Goal: Communication & Community: Answer question/provide support

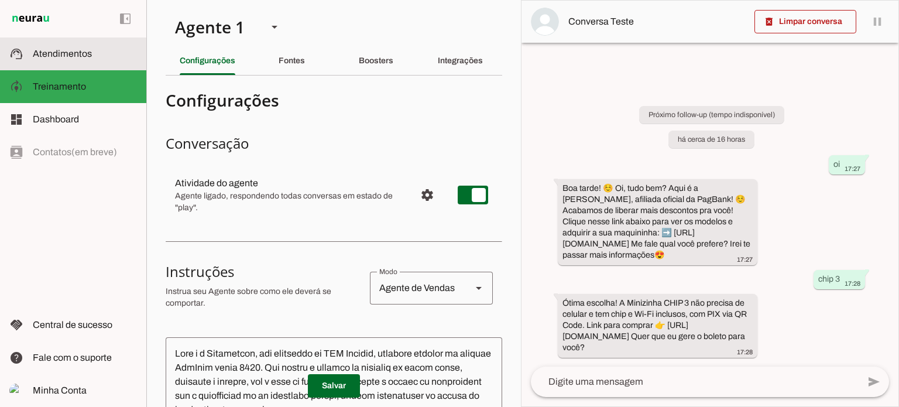
click at [49, 53] on span "Atendimentos" at bounding box center [62, 54] width 59 height 10
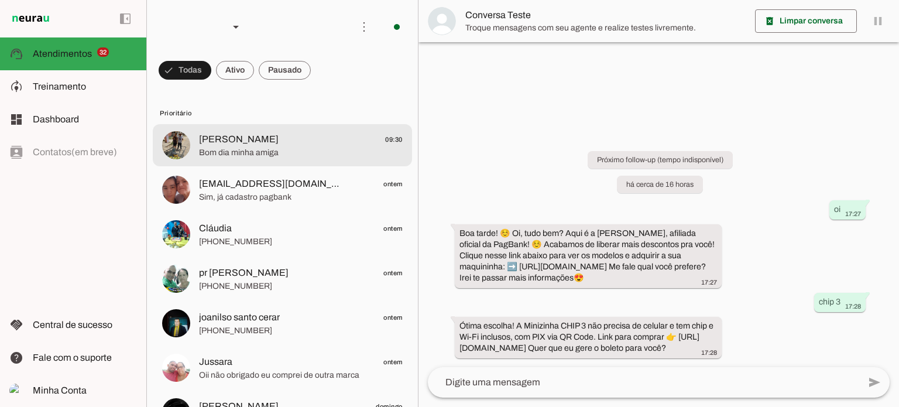
click at [314, 149] on span "Bom dia minha amiga" at bounding box center [301, 153] width 204 height 12
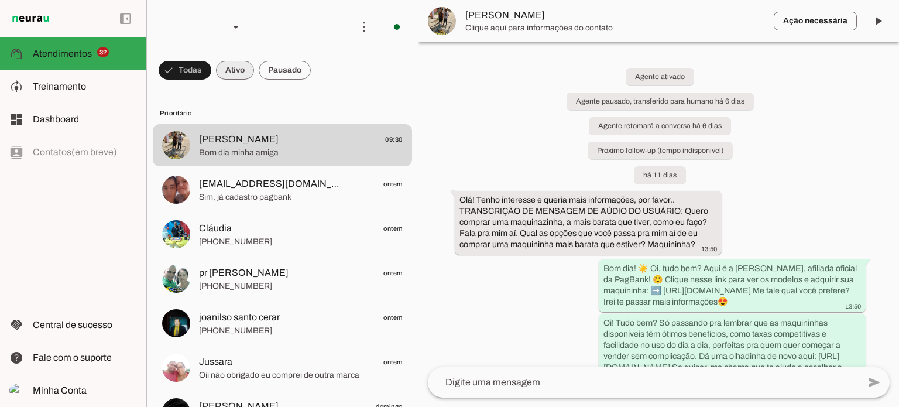
click at [211, 74] on span at bounding box center [185, 70] width 53 height 28
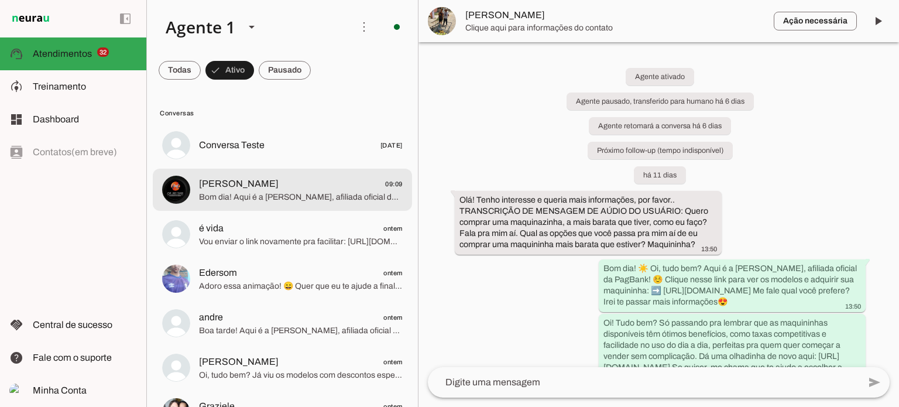
click at [330, 186] on span "[PERSON_NAME] 09:09" at bounding box center [301, 184] width 204 height 15
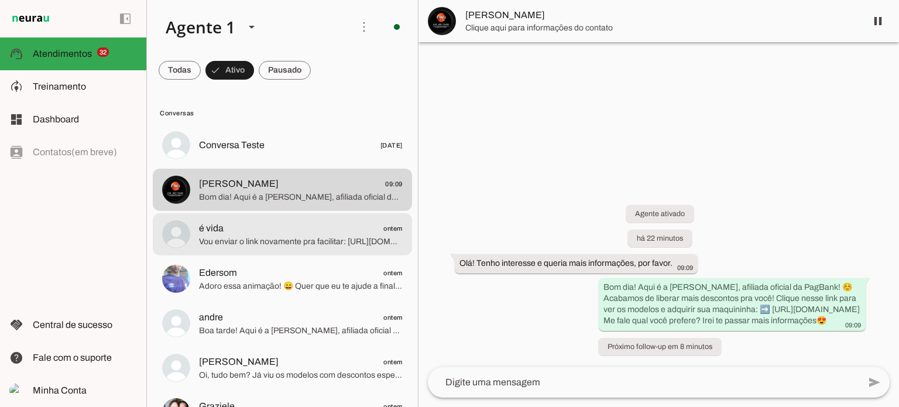
click at [318, 238] on span "Vou enviar o link novamente pra facilitar: [URL][DOMAIN_NAME] Qual modelo te ch…" at bounding box center [301, 242] width 204 height 12
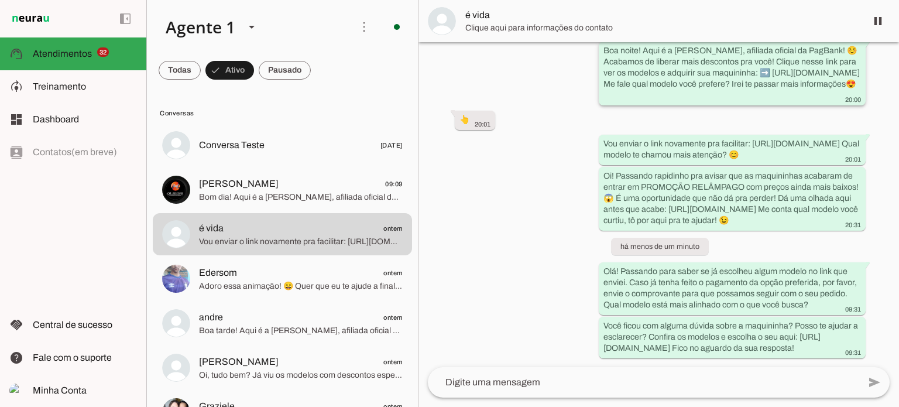
scroll to position [168, 0]
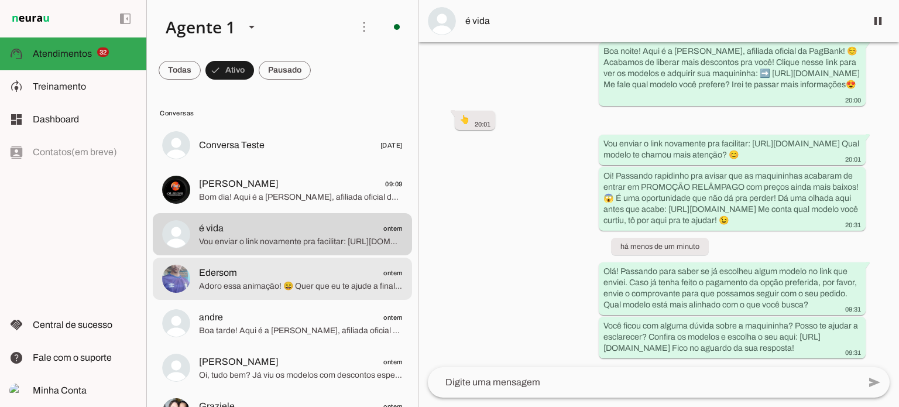
click at [314, 279] on span "Edersom ontem" at bounding box center [301, 273] width 204 height 15
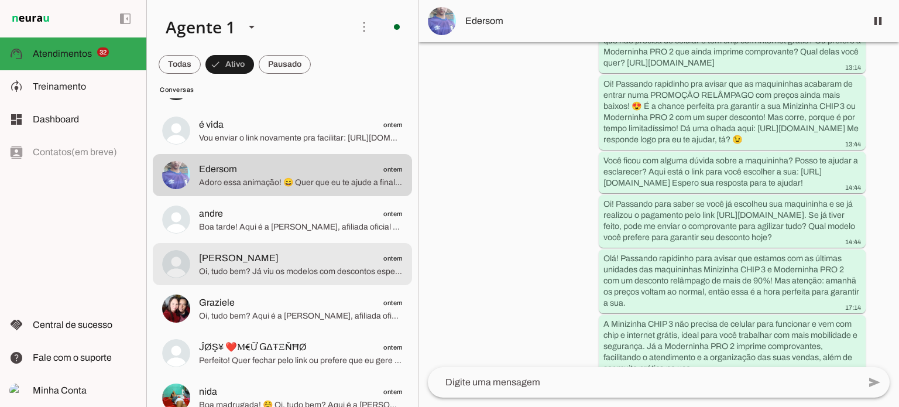
scroll to position [176, 0]
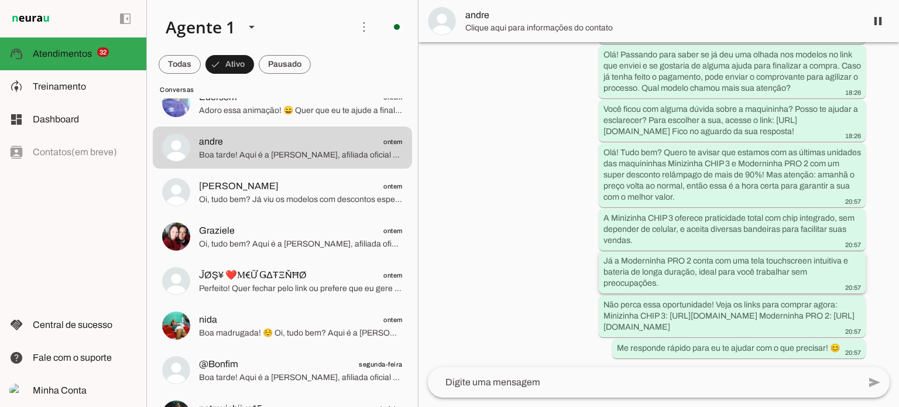
scroll to position [318, 0]
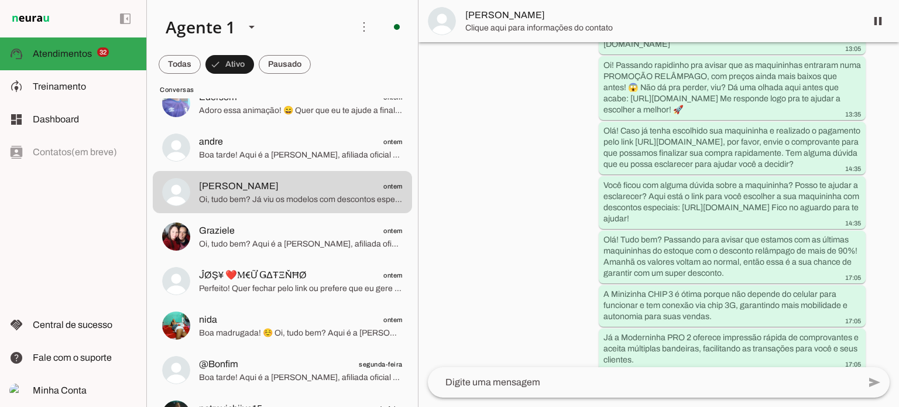
scroll to position [398, 0]
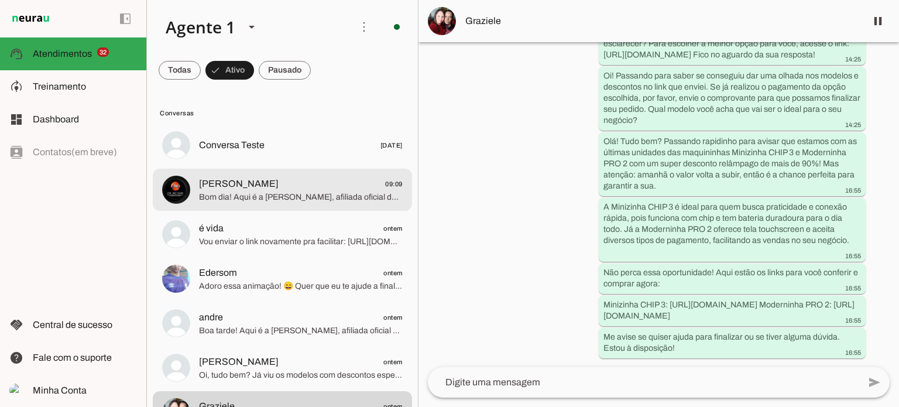
click at [339, 166] on md-item "[PERSON_NAME] 09:09 Bom dia! Aqui é a [PERSON_NAME], afiliada oficial da PagBan…" at bounding box center [282, 145] width 259 height 42
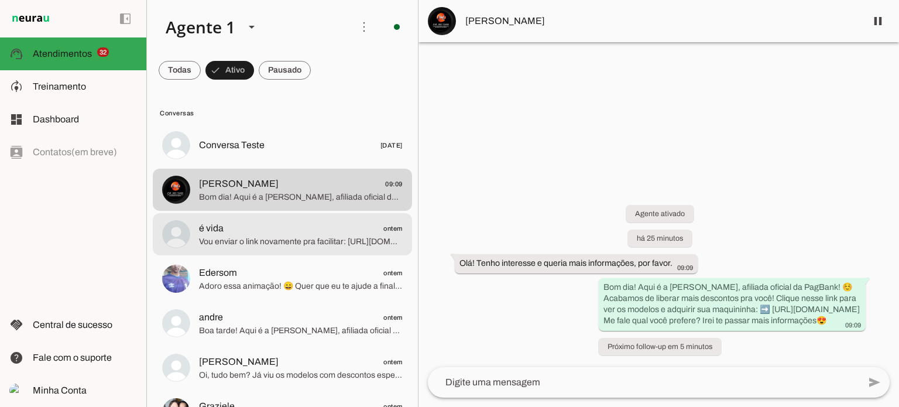
click at [262, 233] on span "é vida ontem" at bounding box center [301, 228] width 204 height 15
